Goal: Navigation & Orientation: Find specific page/section

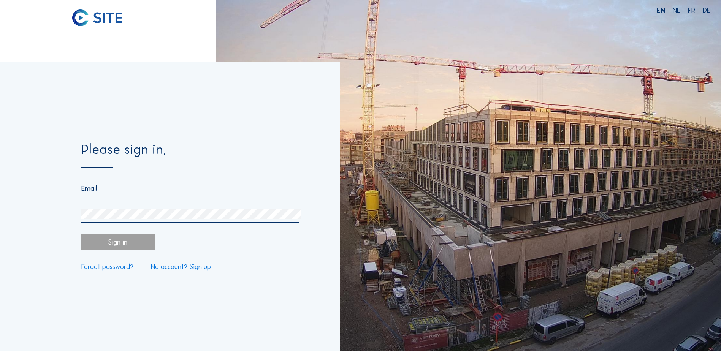
type input "[PERSON_NAME][EMAIL_ADDRESS][DOMAIN_NAME]"
click at [128, 246] on div "Sign in." at bounding box center [117, 242] width 73 height 16
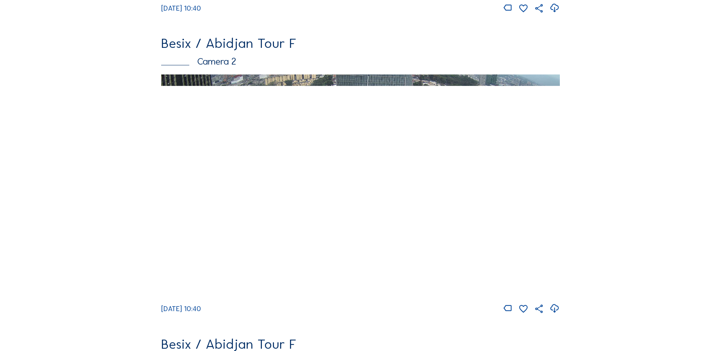
scroll to position [342, 0]
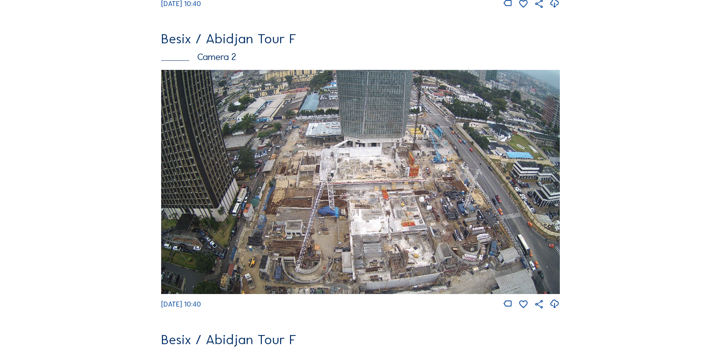
click at [305, 162] on img at bounding box center [360, 182] width 399 height 224
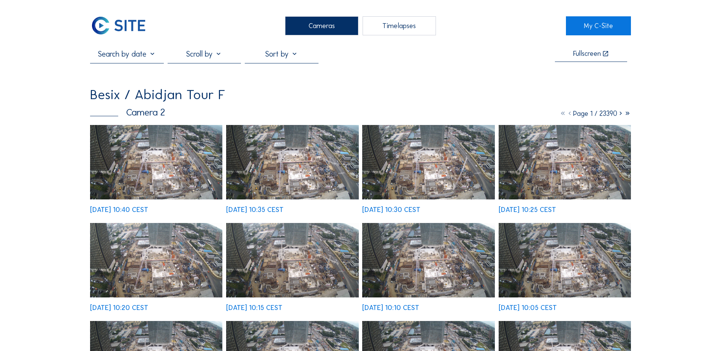
click at [185, 156] on img at bounding box center [156, 162] width 132 height 75
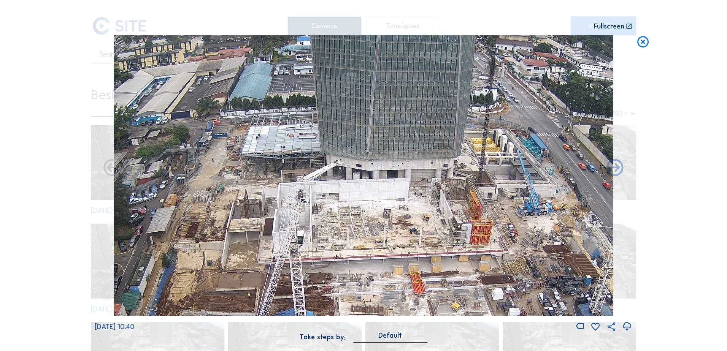
drag, startPoint x: 406, startPoint y: 133, endPoint x: 340, endPoint y: 234, distance: 120.3
click at [347, 234] on img at bounding box center [364, 175] width 500 height 281
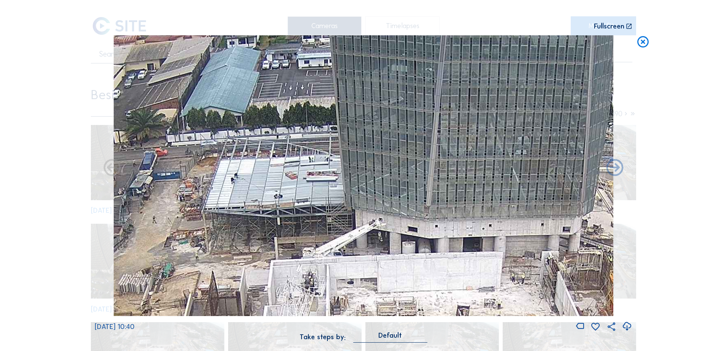
drag, startPoint x: 292, startPoint y: 192, endPoint x: 290, endPoint y: 197, distance: 5.9
click at [290, 197] on img at bounding box center [364, 175] width 500 height 281
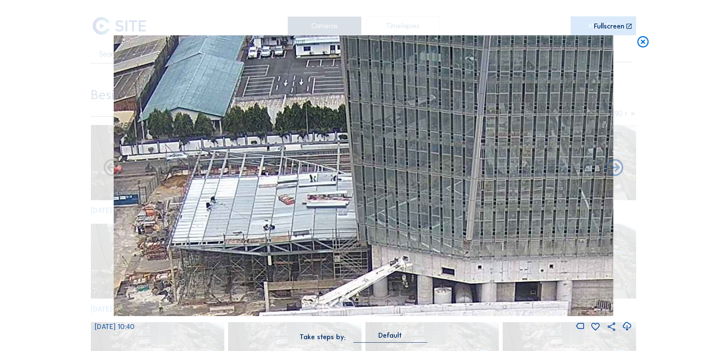
drag, startPoint x: 292, startPoint y: 164, endPoint x: 292, endPoint y: 194, distance: 29.3
click at [292, 194] on img at bounding box center [364, 175] width 500 height 281
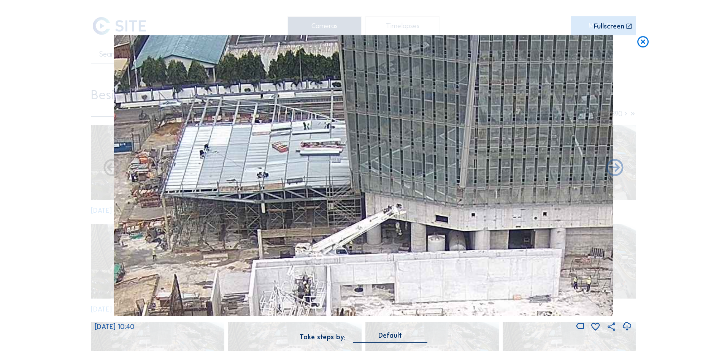
drag, startPoint x: 365, startPoint y: 205, endPoint x: 352, endPoint y: 112, distance: 93.7
click at [352, 112] on img at bounding box center [364, 175] width 500 height 281
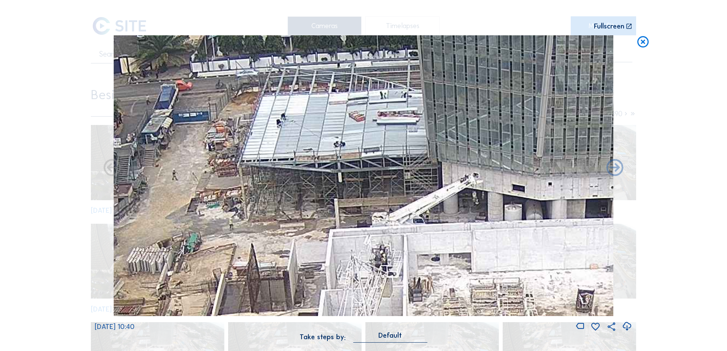
drag, startPoint x: 240, startPoint y: 176, endPoint x: 323, endPoint y: 186, distance: 83.8
click at [323, 186] on img at bounding box center [364, 175] width 500 height 281
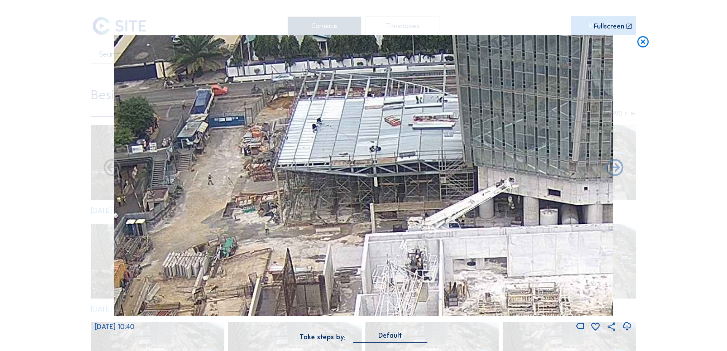
drag, startPoint x: 281, startPoint y: 171, endPoint x: 317, endPoint y: 176, distance: 36.0
click at [317, 176] on img at bounding box center [364, 175] width 500 height 281
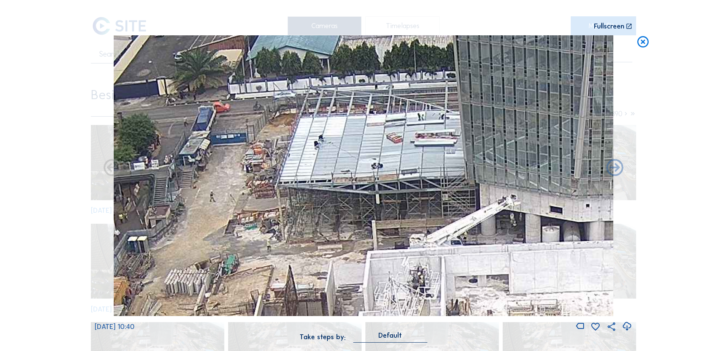
drag, startPoint x: 367, startPoint y: 192, endPoint x: 369, endPoint y: 209, distance: 17.2
click at [369, 209] on img at bounding box center [364, 175] width 500 height 281
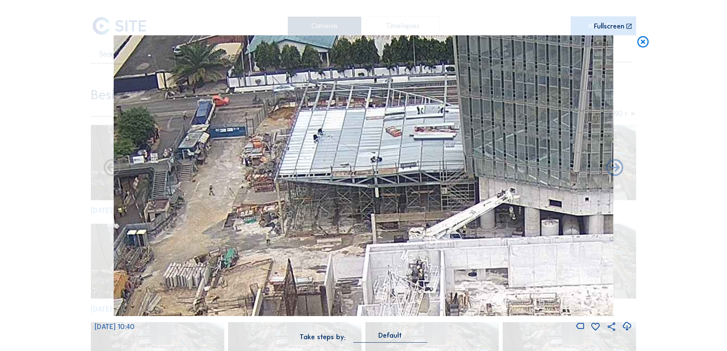
drag, startPoint x: 374, startPoint y: 203, endPoint x: 362, endPoint y: 150, distance: 55.0
click at [362, 150] on img at bounding box center [364, 175] width 500 height 281
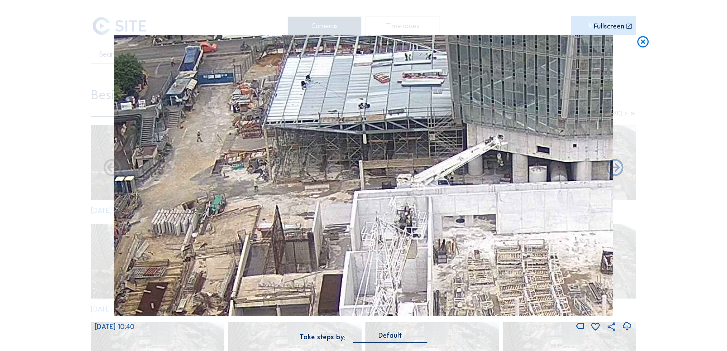
drag, startPoint x: 462, startPoint y: 145, endPoint x: 461, endPoint y: 201, distance: 55.9
click at [461, 201] on img at bounding box center [364, 175] width 500 height 281
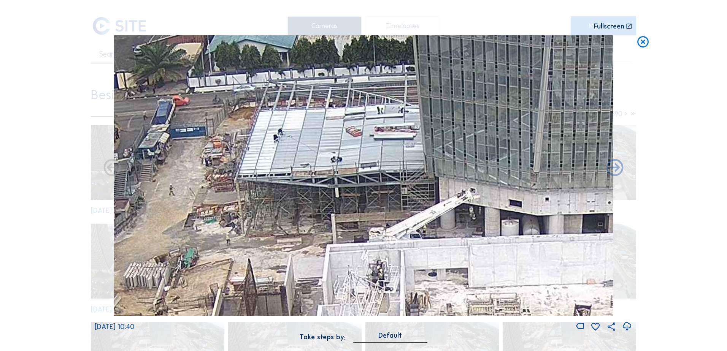
drag, startPoint x: 256, startPoint y: 170, endPoint x: 230, endPoint y: 167, distance: 26.3
click at [230, 167] on img at bounding box center [364, 175] width 500 height 281
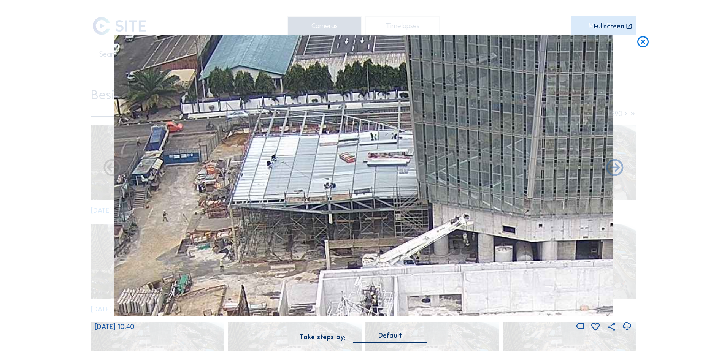
drag, startPoint x: 328, startPoint y: 156, endPoint x: 313, endPoint y: 203, distance: 50.0
click at [313, 203] on img at bounding box center [364, 175] width 500 height 281
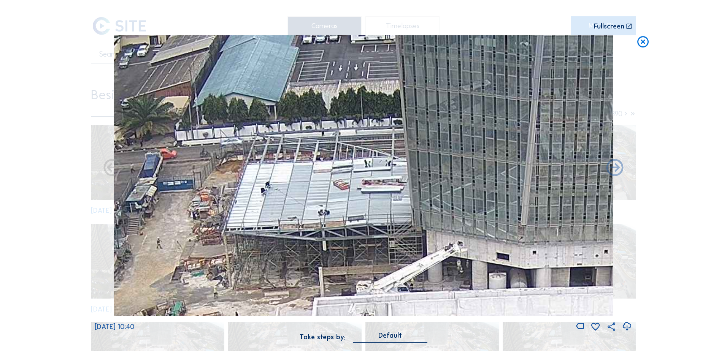
drag, startPoint x: 360, startPoint y: 175, endPoint x: 363, endPoint y: 180, distance: 6.0
click at [363, 180] on img at bounding box center [364, 175] width 500 height 281
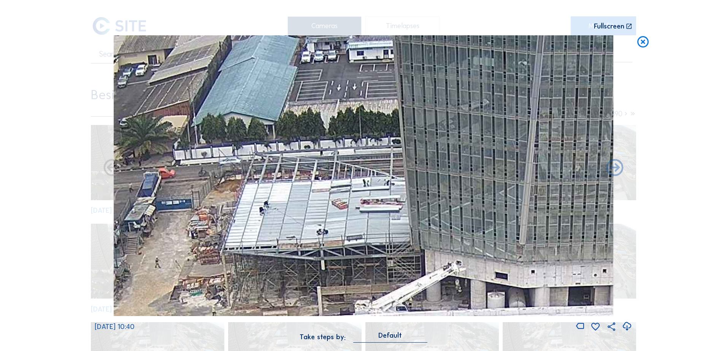
drag, startPoint x: 376, startPoint y: 202, endPoint x: 374, endPoint y: 222, distance: 19.9
click at [374, 222] on img at bounding box center [364, 175] width 500 height 281
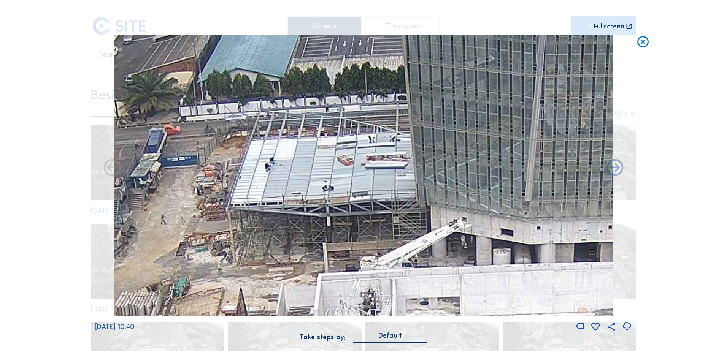
drag, startPoint x: 246, startPoint y: 249, endPoint x: 251, endPoint y: 206, distance: 44.1
click at [251, 206] on img at bounding box center [364, 175] width 500 height 281
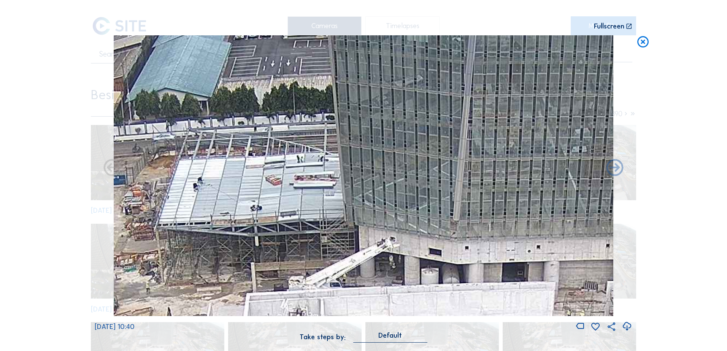
drag, startPoint x: 331, startPoint y: 236, endPoint x: 259, endPoint y: 256, distance: 74.5
click at [259, 256] on img at bounding box center [364, 175] width 500 height 281
